Goal: Task Accomplishment & Management: Use online tool/utility

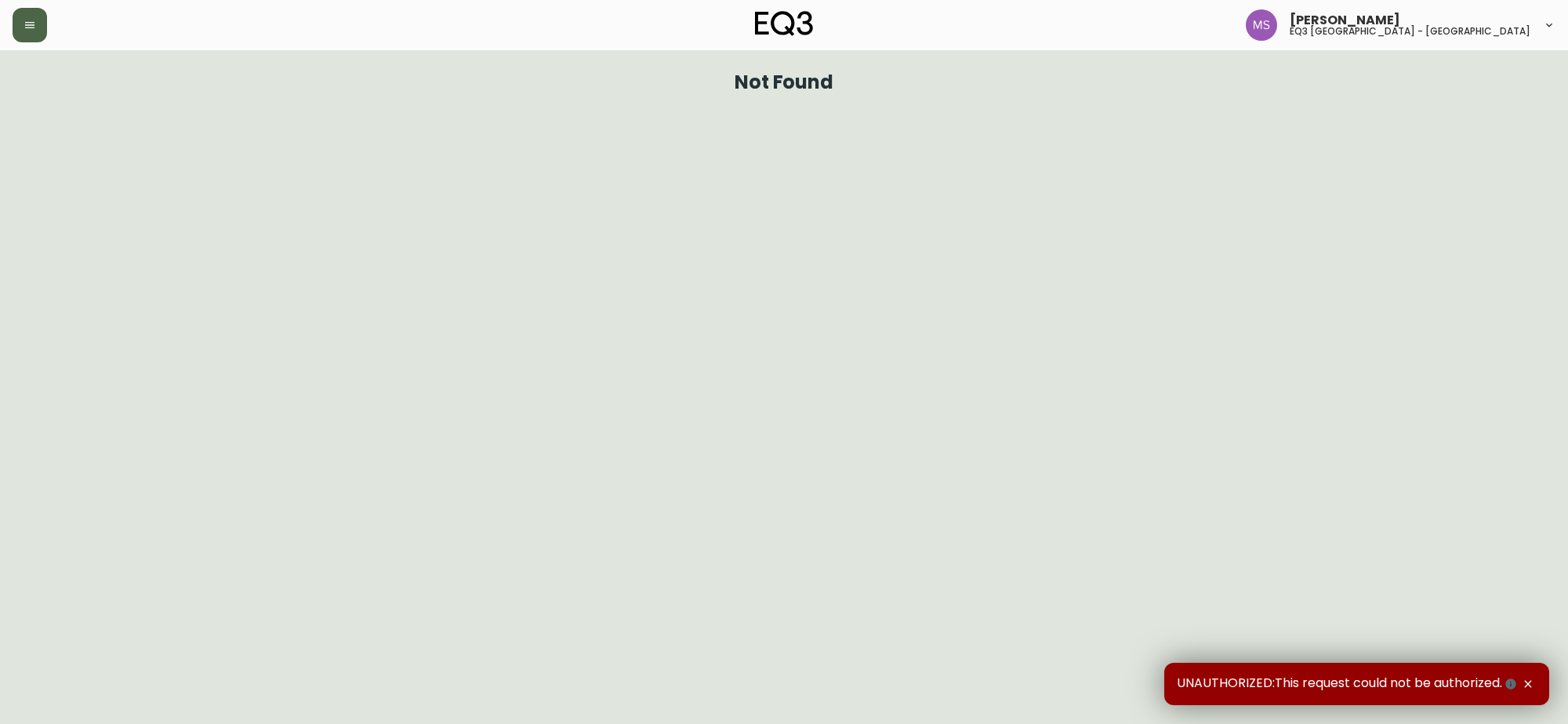
click at [30, 13] on button "button" at bounding box center [30, 25] width 35 height 35
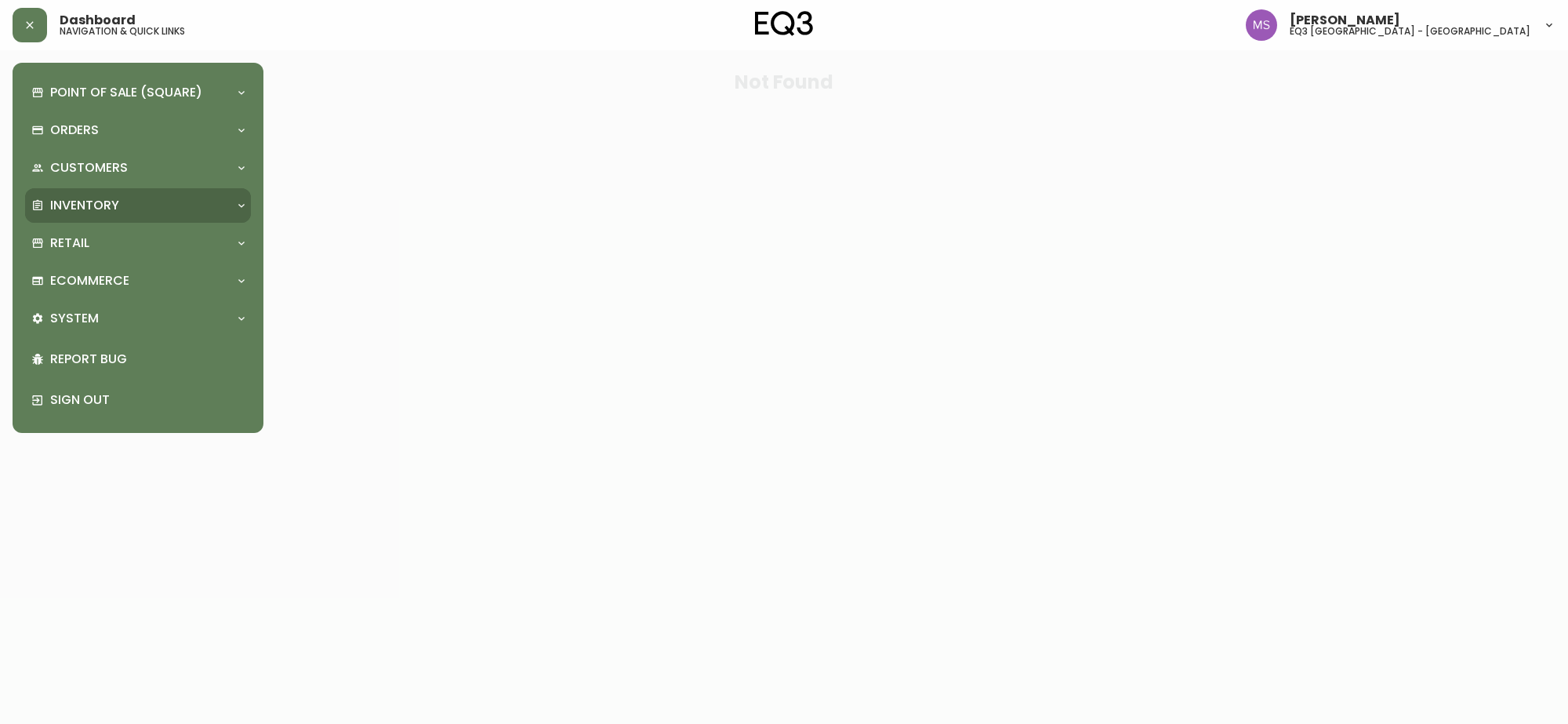
click at [110, 194] on div "Inventory" at bounding box center [138, 205] width 226 height 35
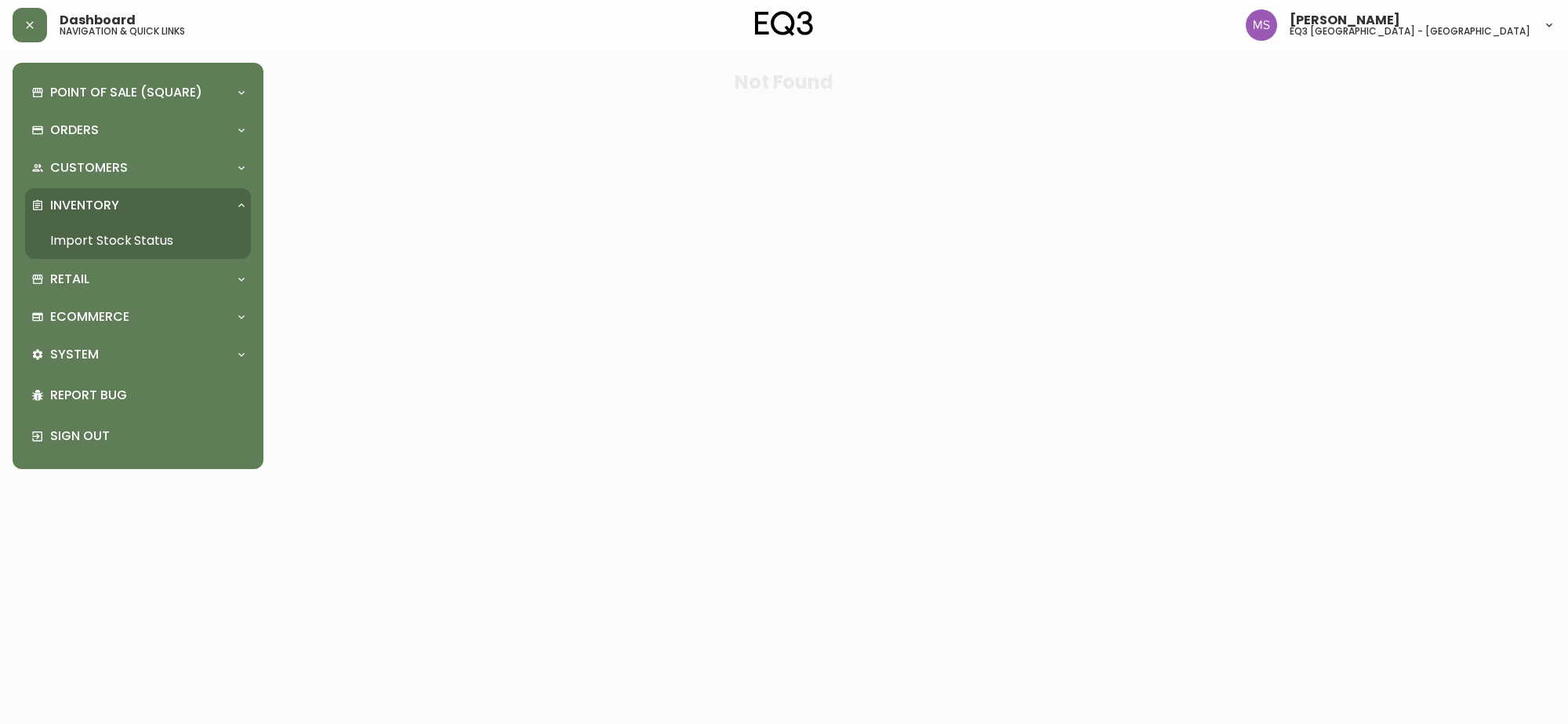
click at [114, 233] on link "Import Stock Status" at bounding box center [138, 240] width 226 height 36
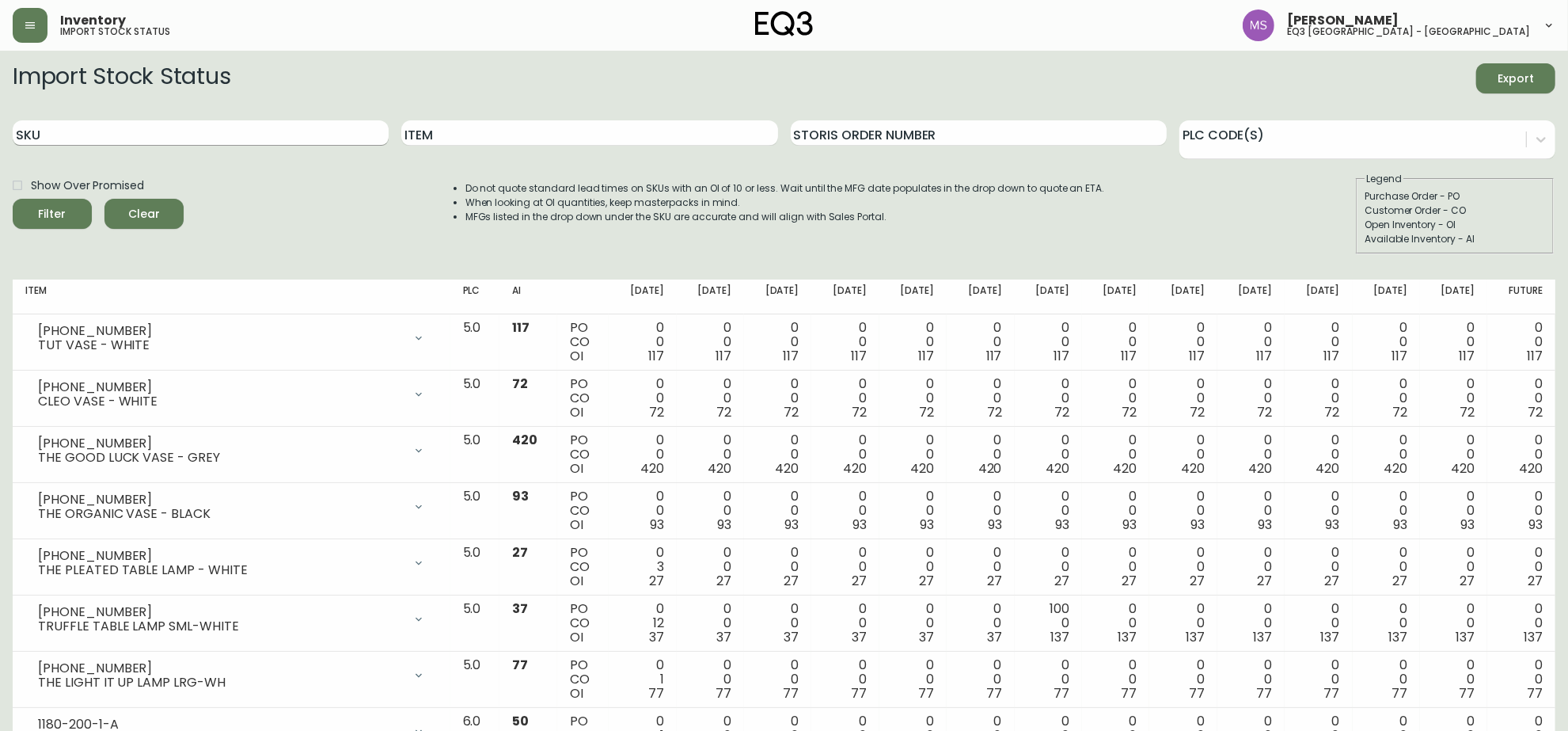
click at [107, 136] on input "SKU" at bounding box center [200, 133] width 376 height 25
paste input "7130-628-16-A"
click at [13, 199] on button "Filter" at bounding box center [52, 213] width 79 height 30
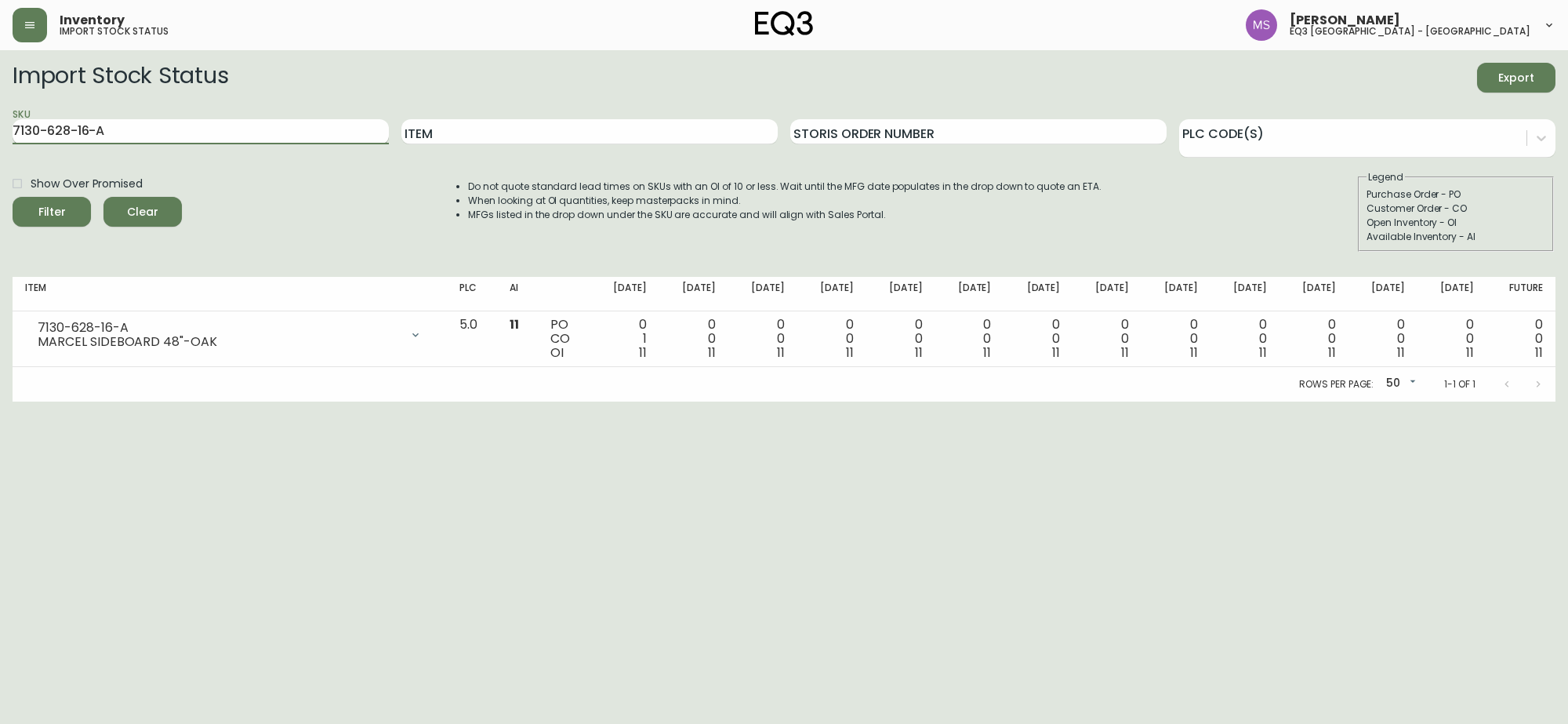
click at [187, 127] on input "7130-628-16-A" at bounding box center [200, 132] width 377 height 25
click at [185, 127] on input "7130-628-16-A" at bounding box center [200, 132] width 377 height 25
click at [176, 128] on input "7130-628-16-A" at bounding box center [200, 132] width 377 height 25
type input "7"
paste input "7130-628-16-B"
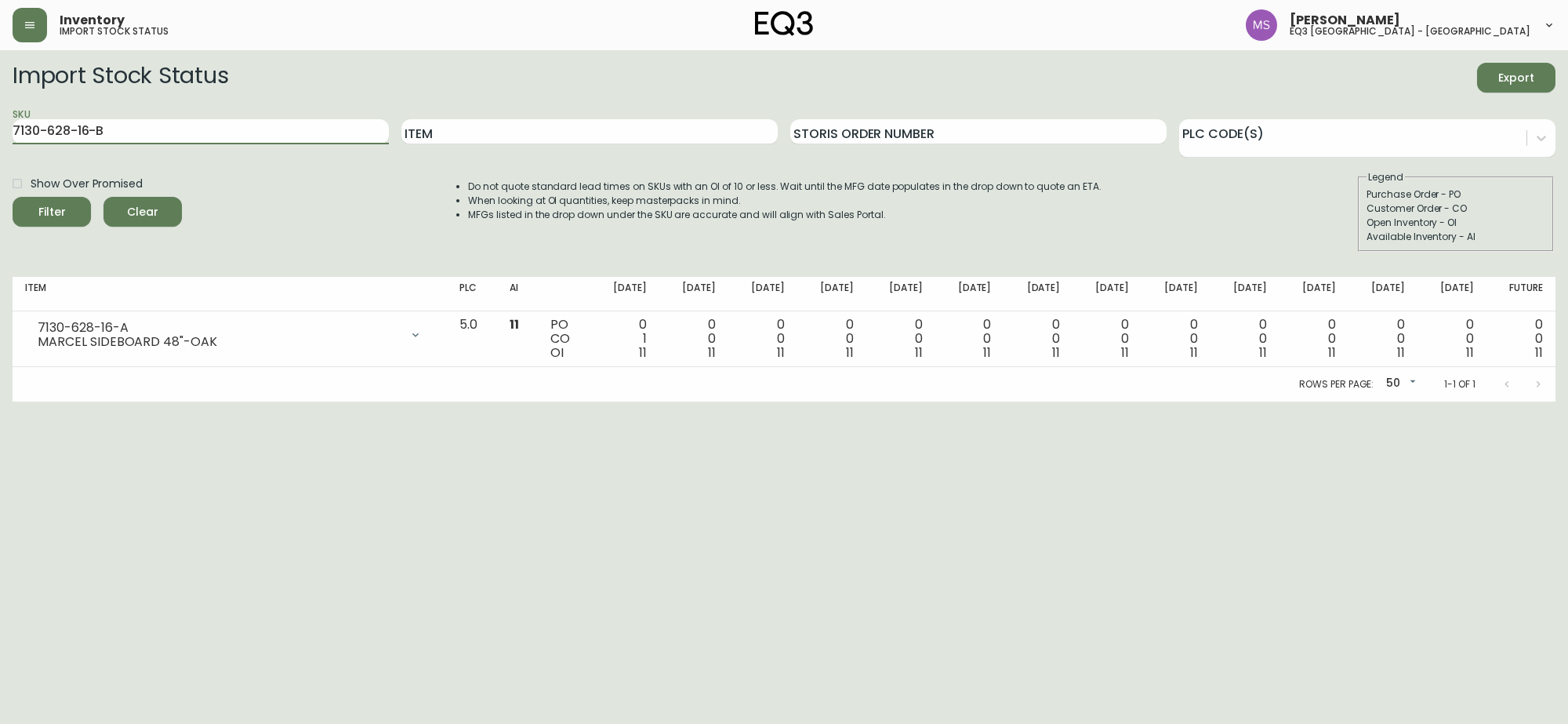
type input "7130-628-16-B"
click at [13, 197] on button "Filter" at bounding box center [51, 211] width 78 height 30
